Goal: Transaction & Acquisition: Purchase product/service

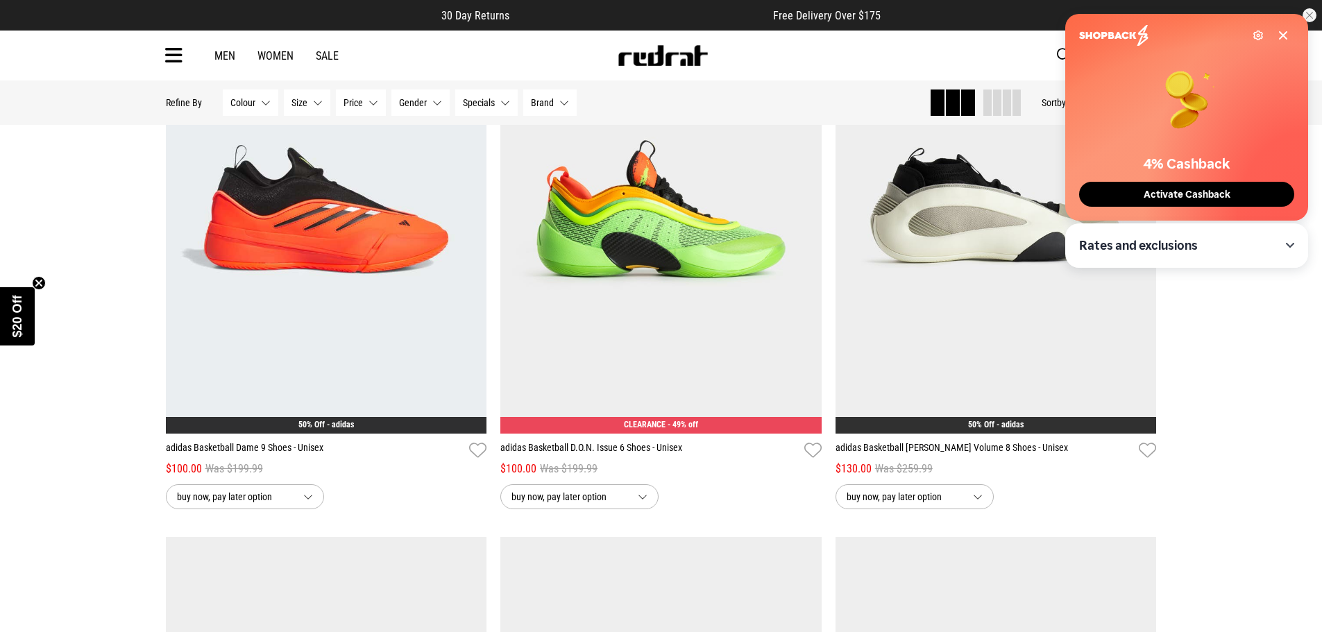
scroll to position [1110, 0]
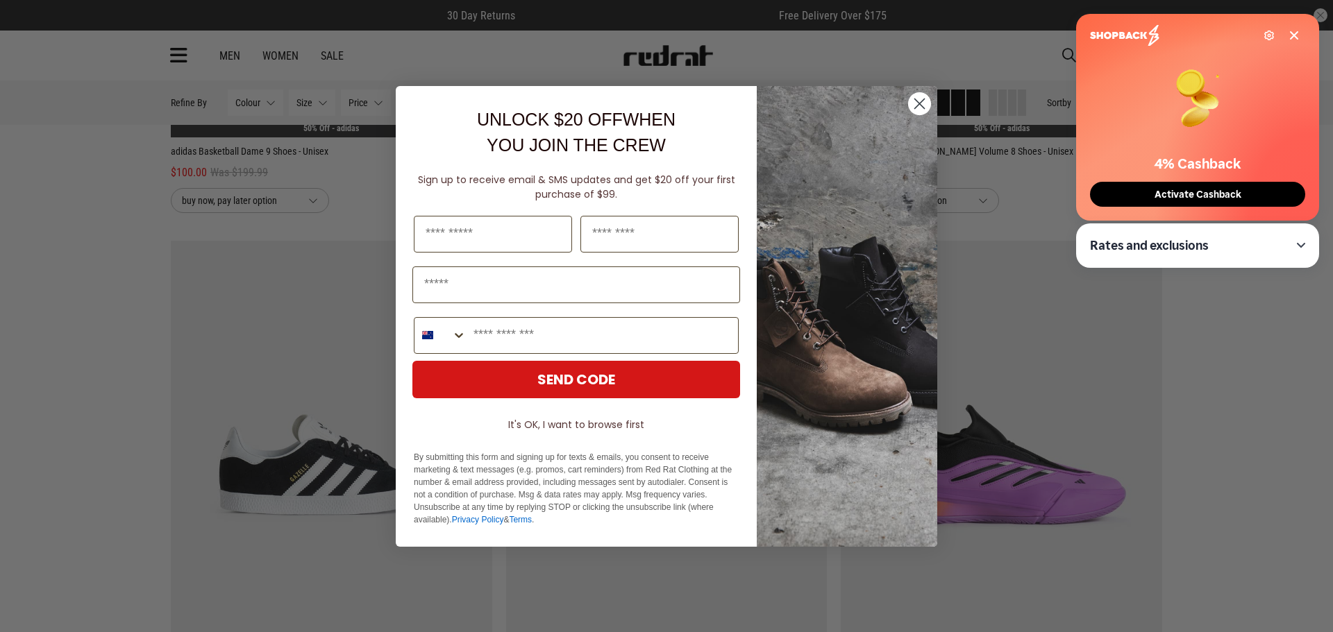
click at [920, 97] on circle "Close dialog" at bounding box center [919, 103] width 23 height 23
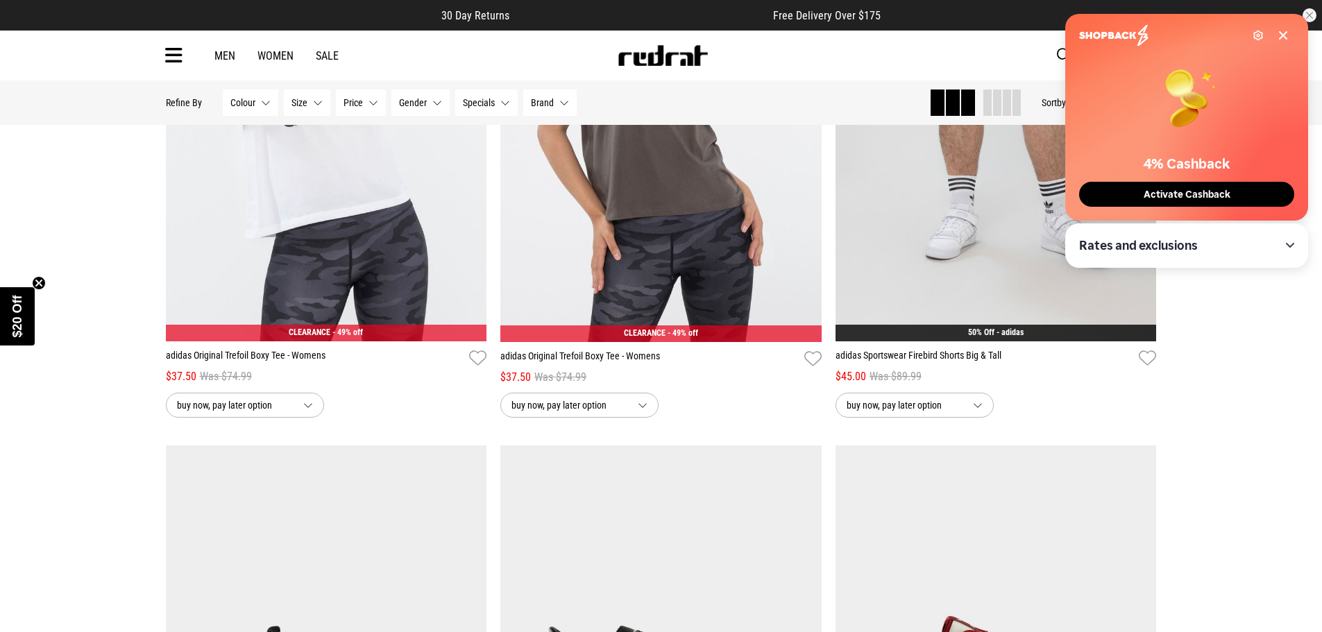
scroll to position [2360, 0]
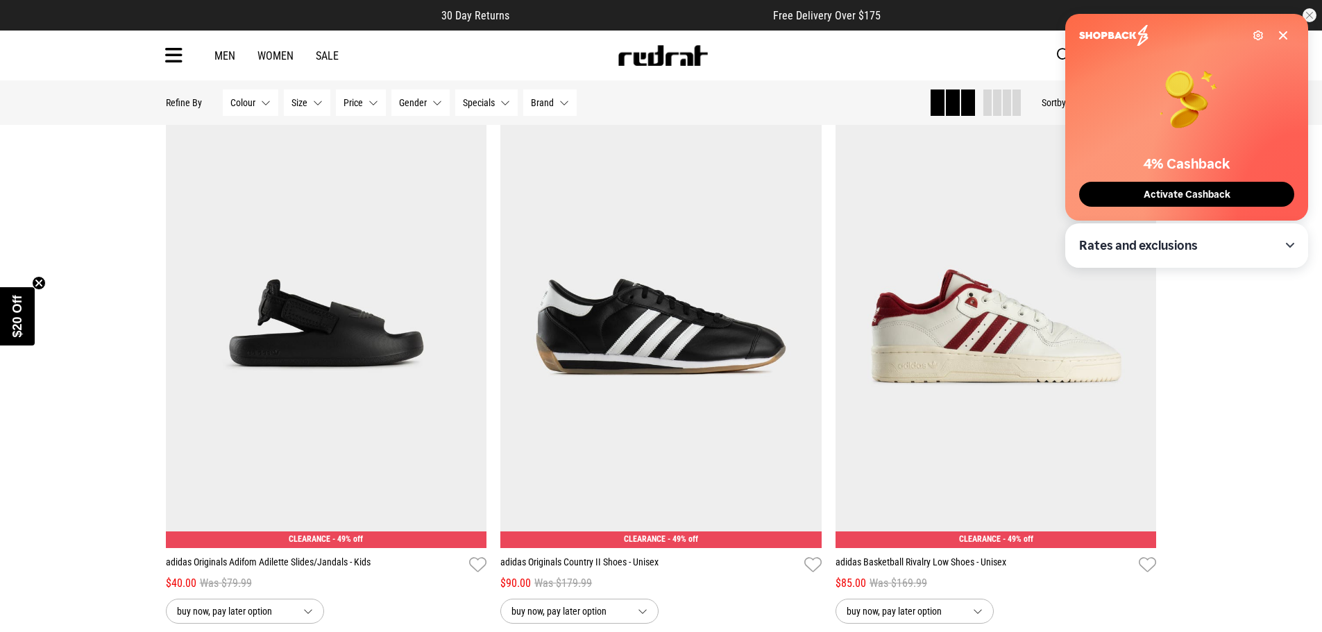
click at [276, 54] on link "Women" at bounding box center [275, 55] width 36 height 13
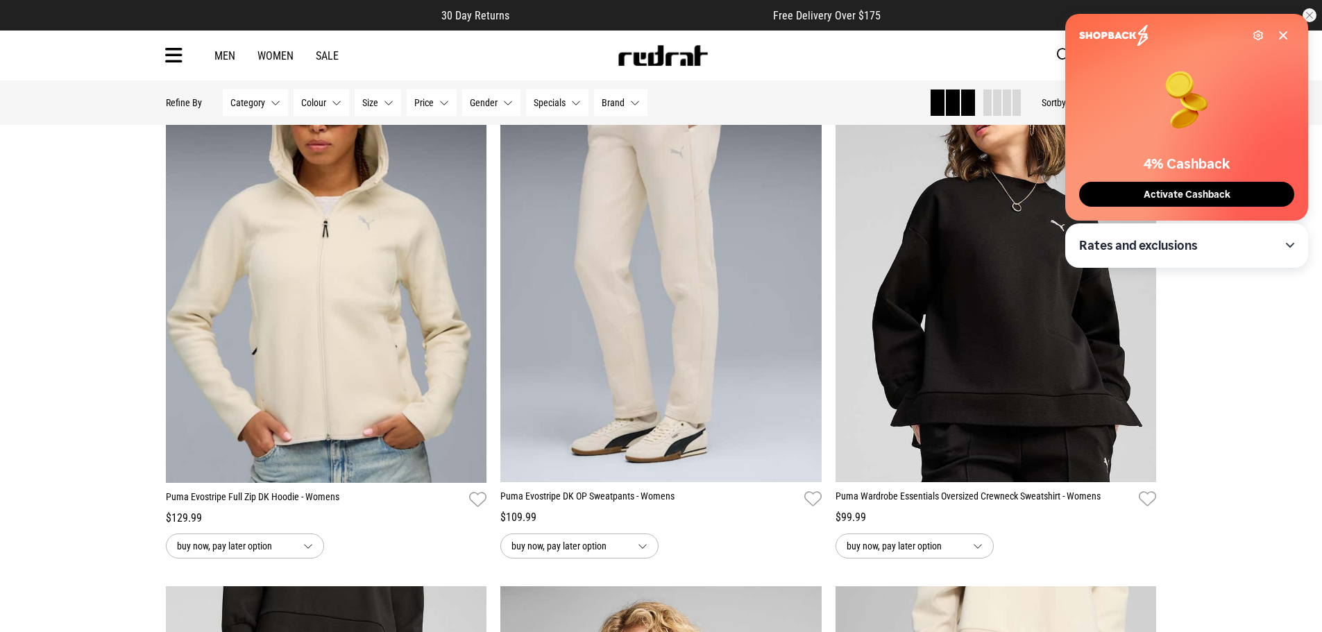
scroll to position [1666, 0]
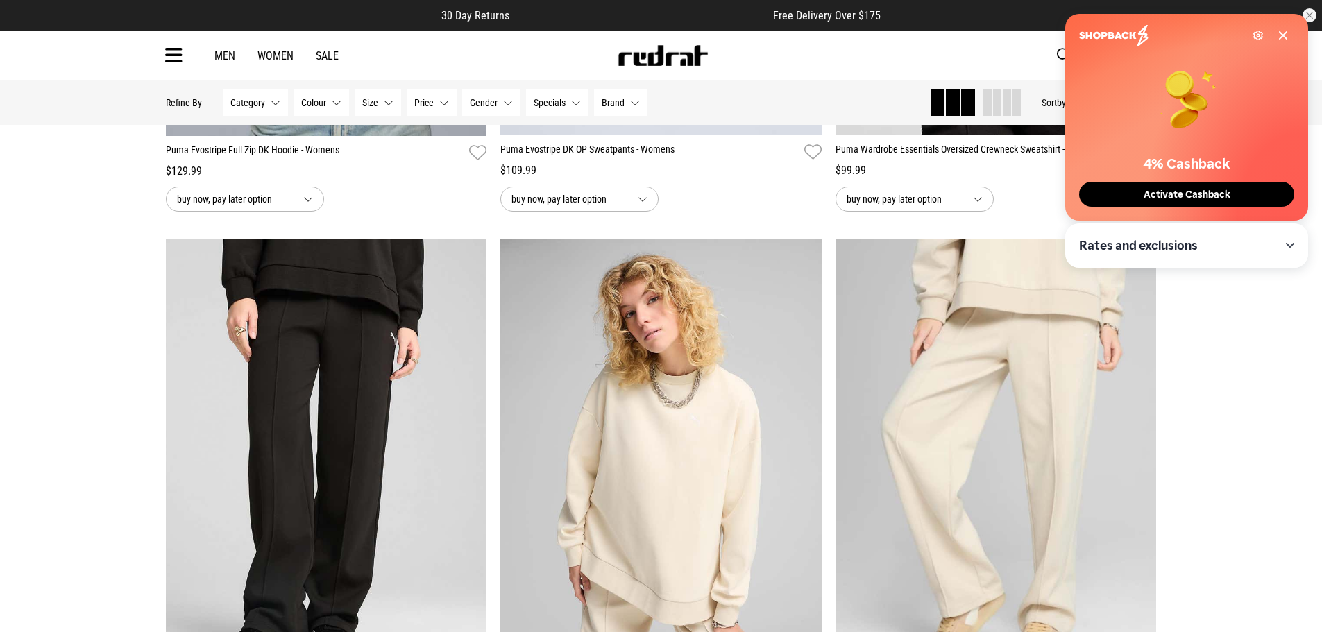
click at [1285, 32] on icon at bounding box center [1283, 35] width 11 height 11
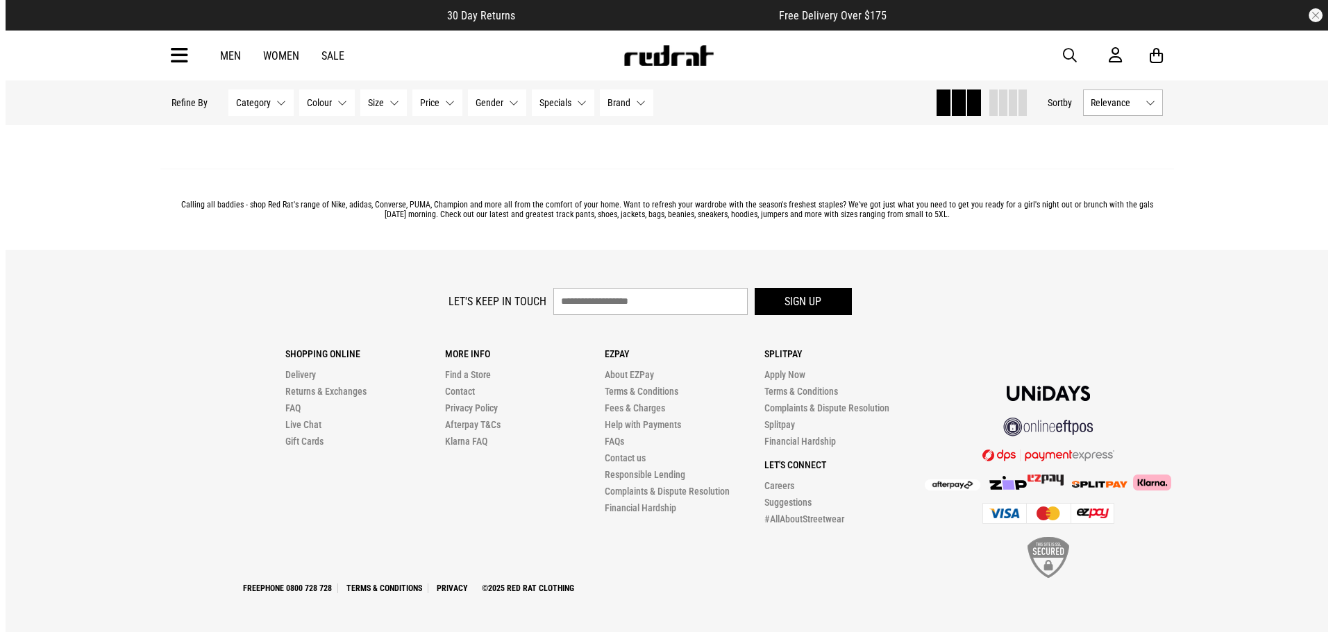
scroll to position [4651, 0]
click at [1063, 54] on span "button" at bounding box center [1064, 55] width 14 height 17
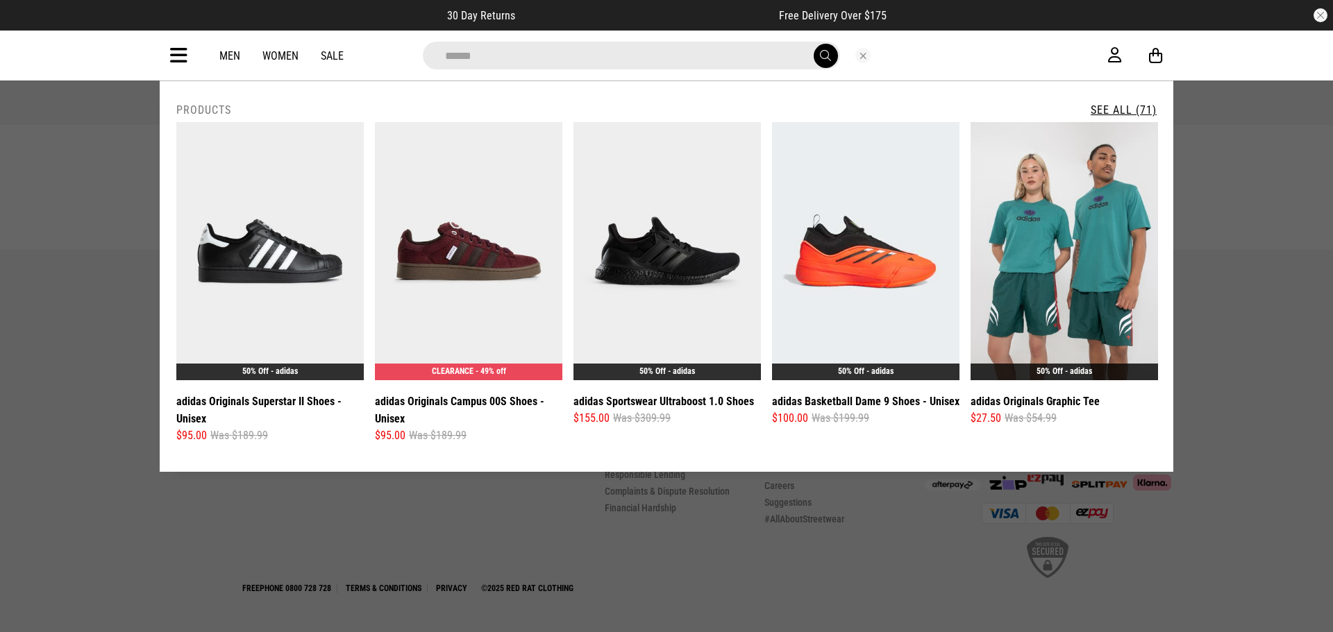
type input "******"
click at [813, 44] on button "submit" at bounding box center [825, 56] width 24 height 24
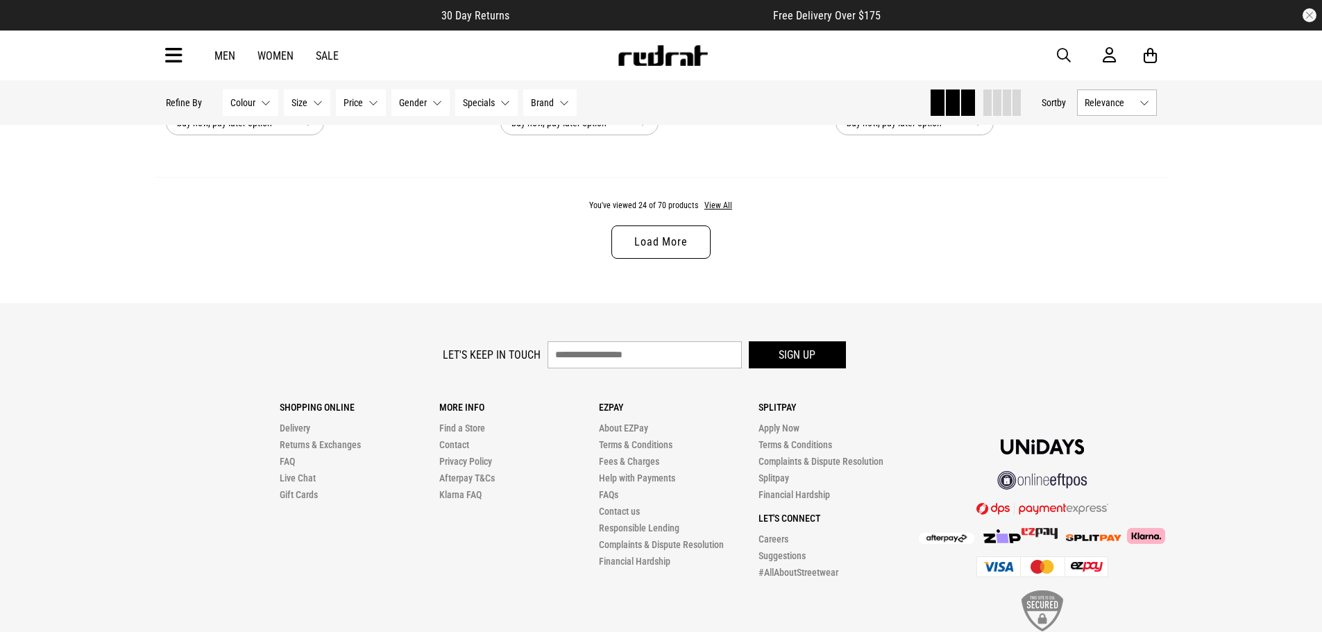
scroll to position [4511, 0]
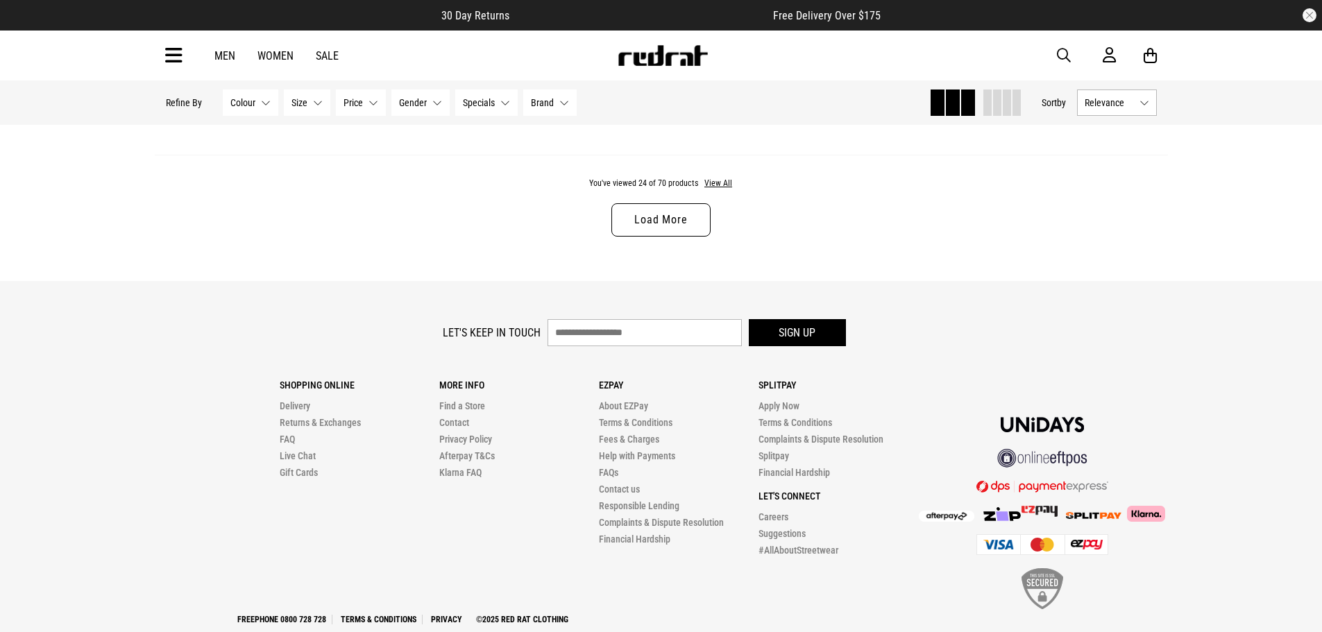
click at [678, 223] on link "Load More" at bounding box center [660, 219] width 99 height 33
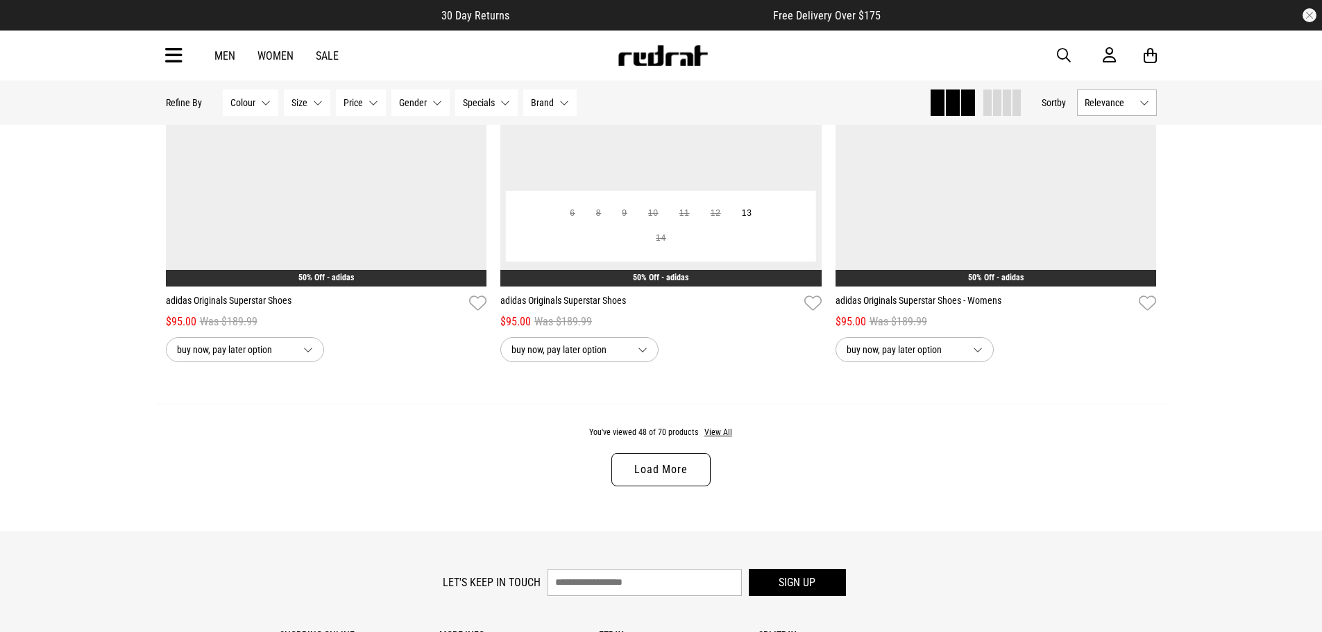
scroll to position [8683, 0]
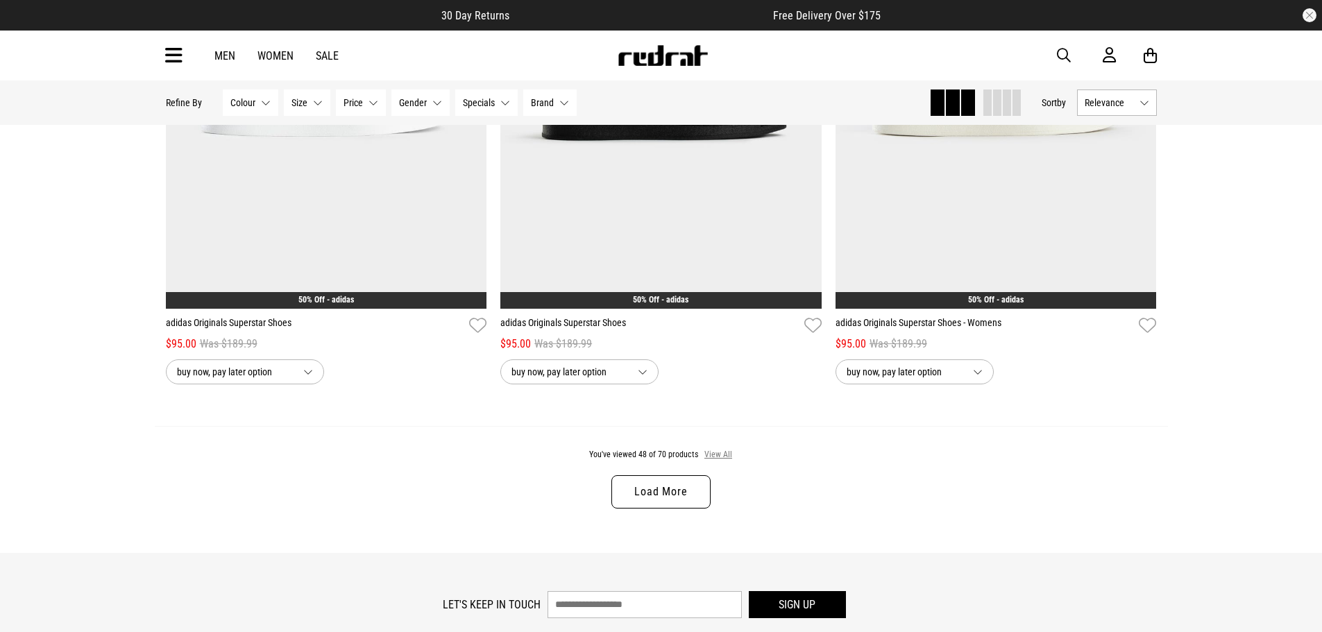
click at [722, 462] on button "View All" at bounding box center [718, 455] width 29 height 12
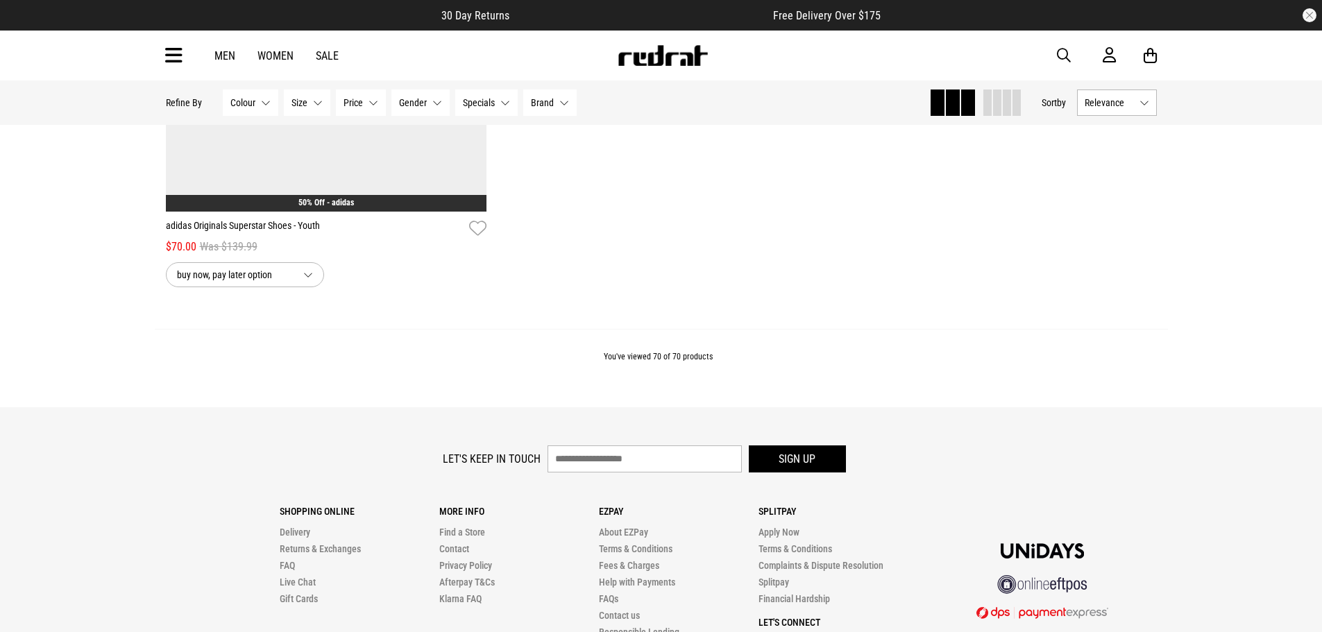
scroll to position [13334, 0]
